Goal: Task Accomplishment & Management: Manage account settings

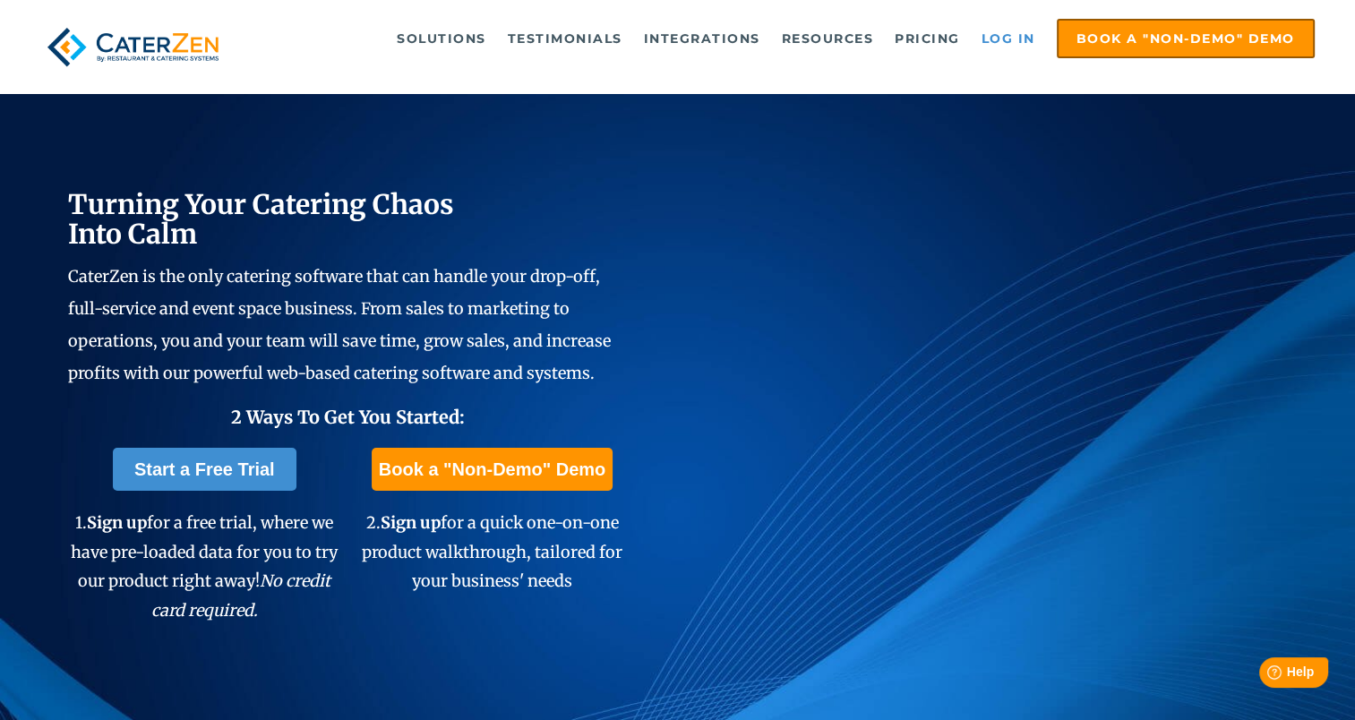
click at [1011, 36] on link "Log in" at bounding box center [1008, 39] width 72 height 36
click at [1004, 37] on link "Log in" at bounding box center [1008, 39] width 72 height 36
click at [1005, 38] on link "Log in" at bounding box center [1008, 39] width 72 height 36
